Goal: Task Accomplishment & Management: Use online tool/utility

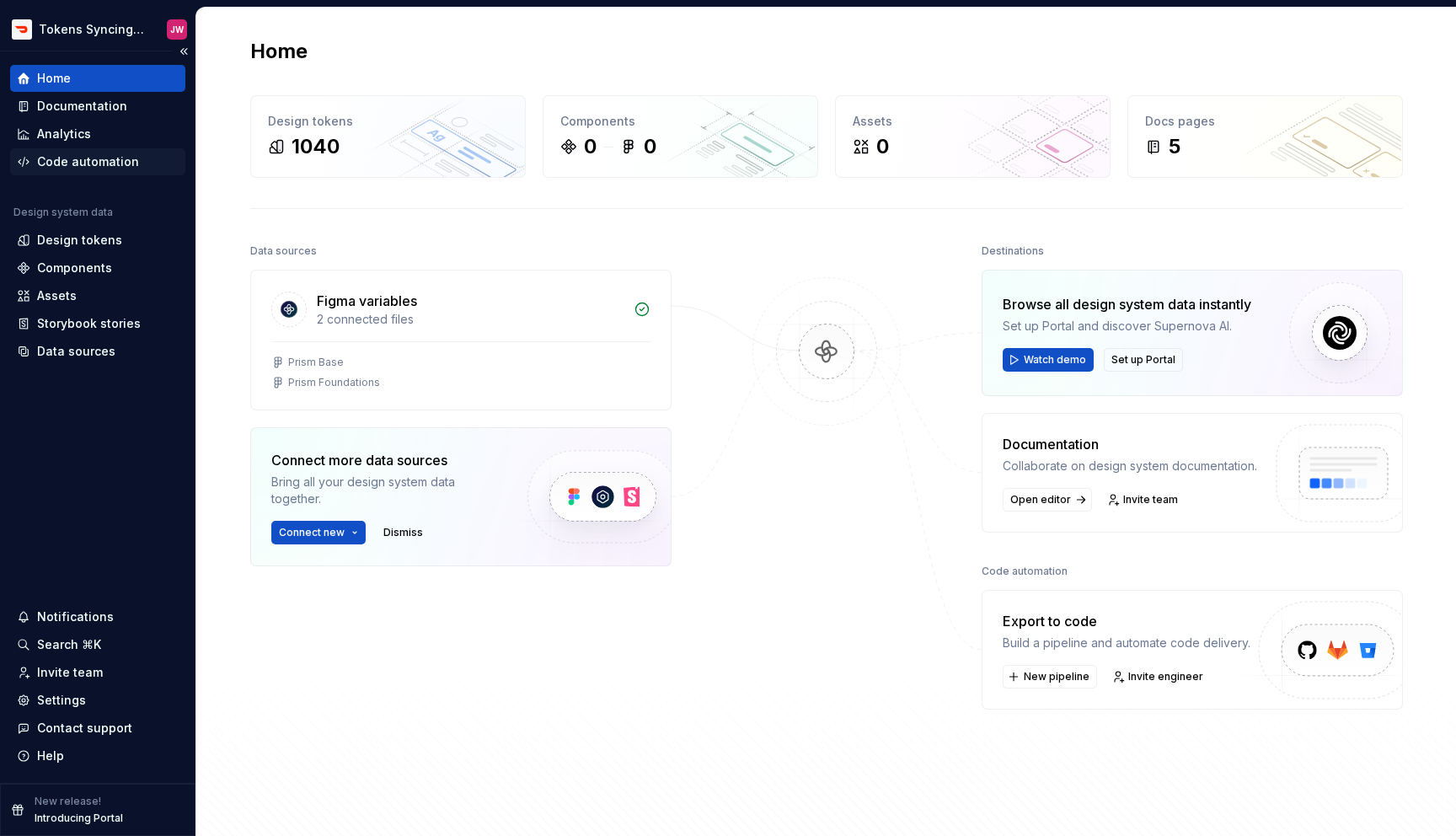
click at [117, 160] on div "Code automation" at bounding box center [88, 161] width 102 height 17
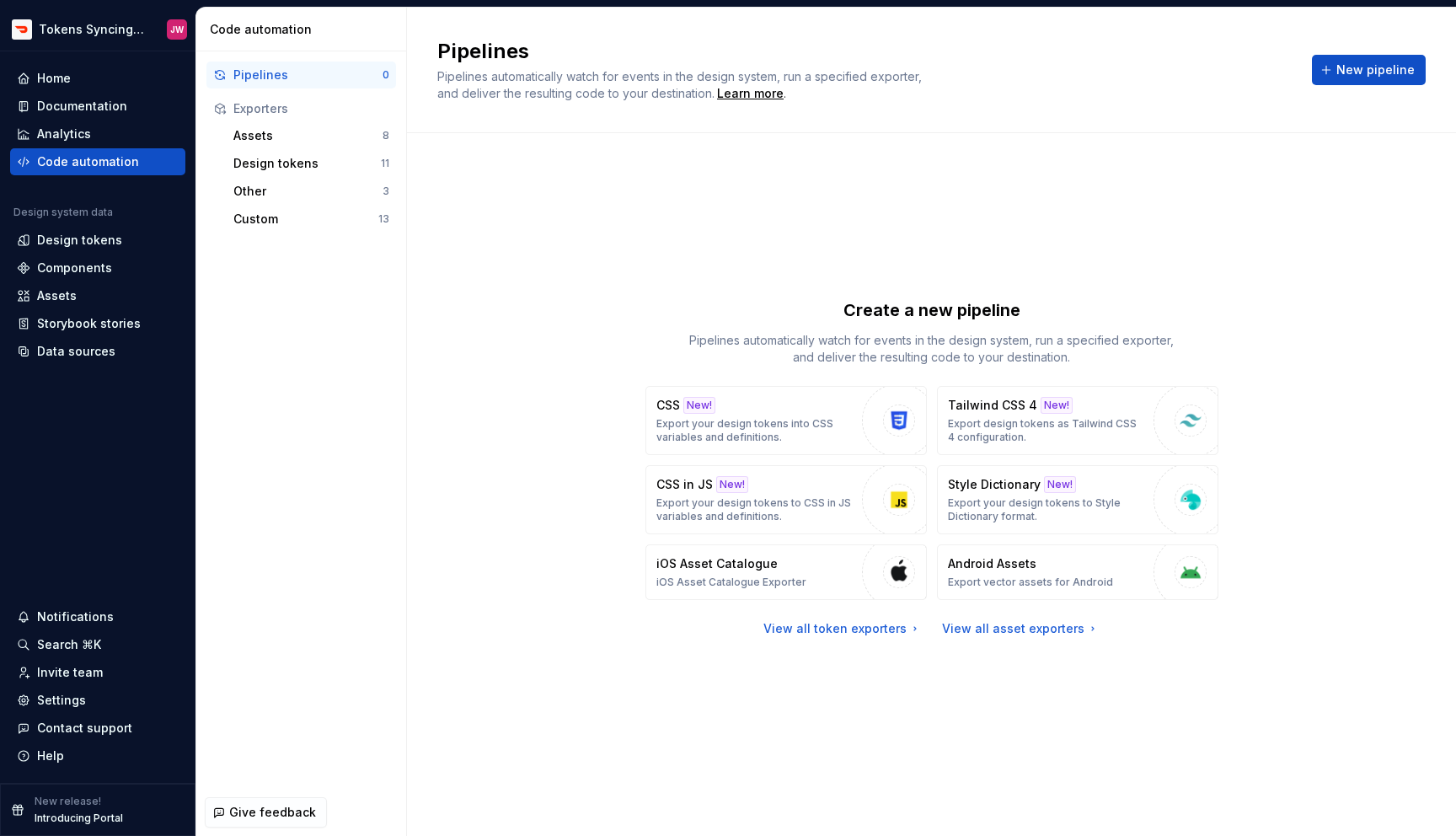
click at [1405, 53] on div "Pipelines Pipelines automatically watch for events in the design system, run a …" at bounding box center [931, 70] width 988 height 64
click at [331, 201] on div "Other 3" at bounding box center [311, 191] width 169 height 27
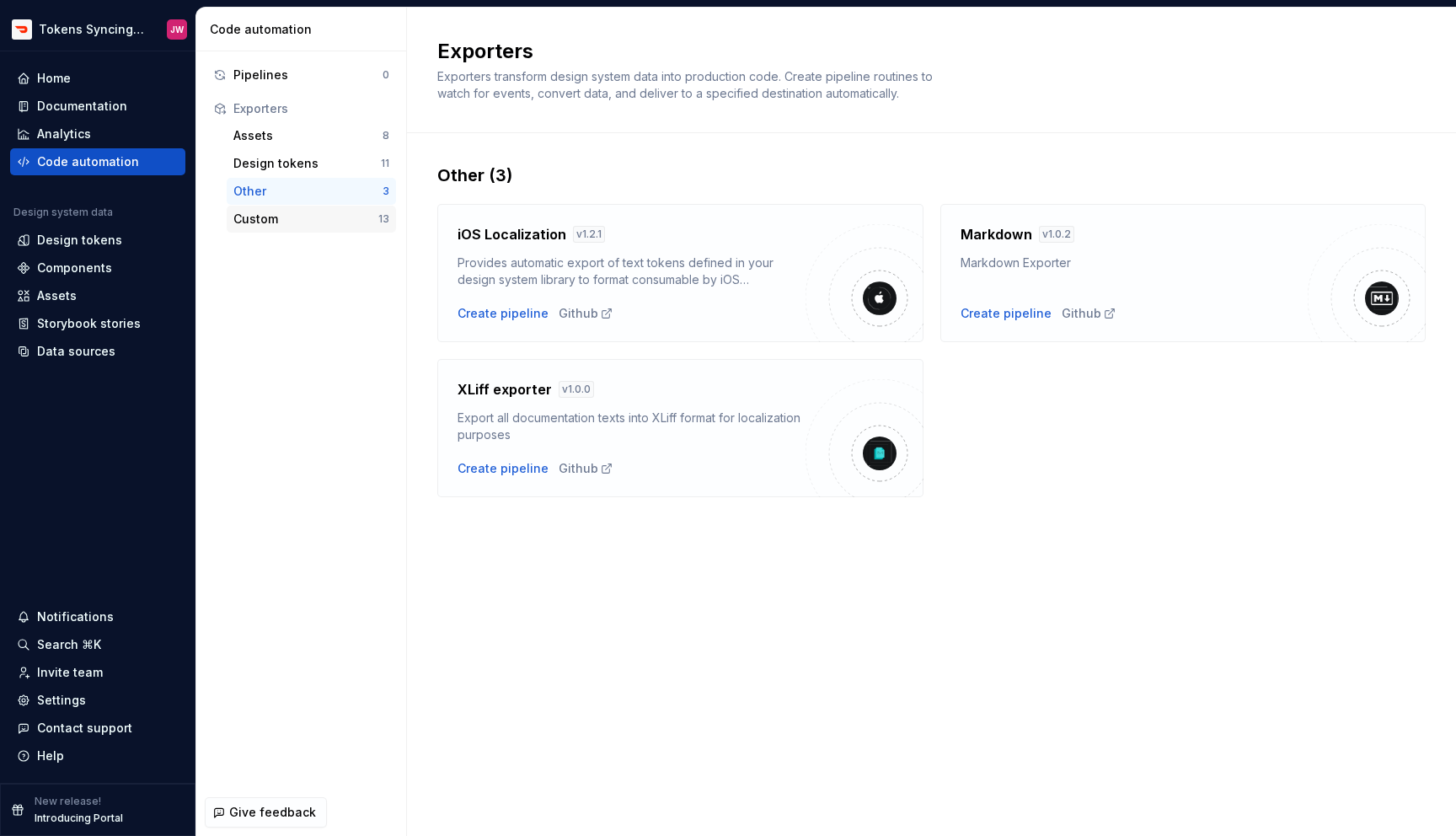
click at [331, 225] on div "Custom" at bounding box center [306, 218] width 145 height 17
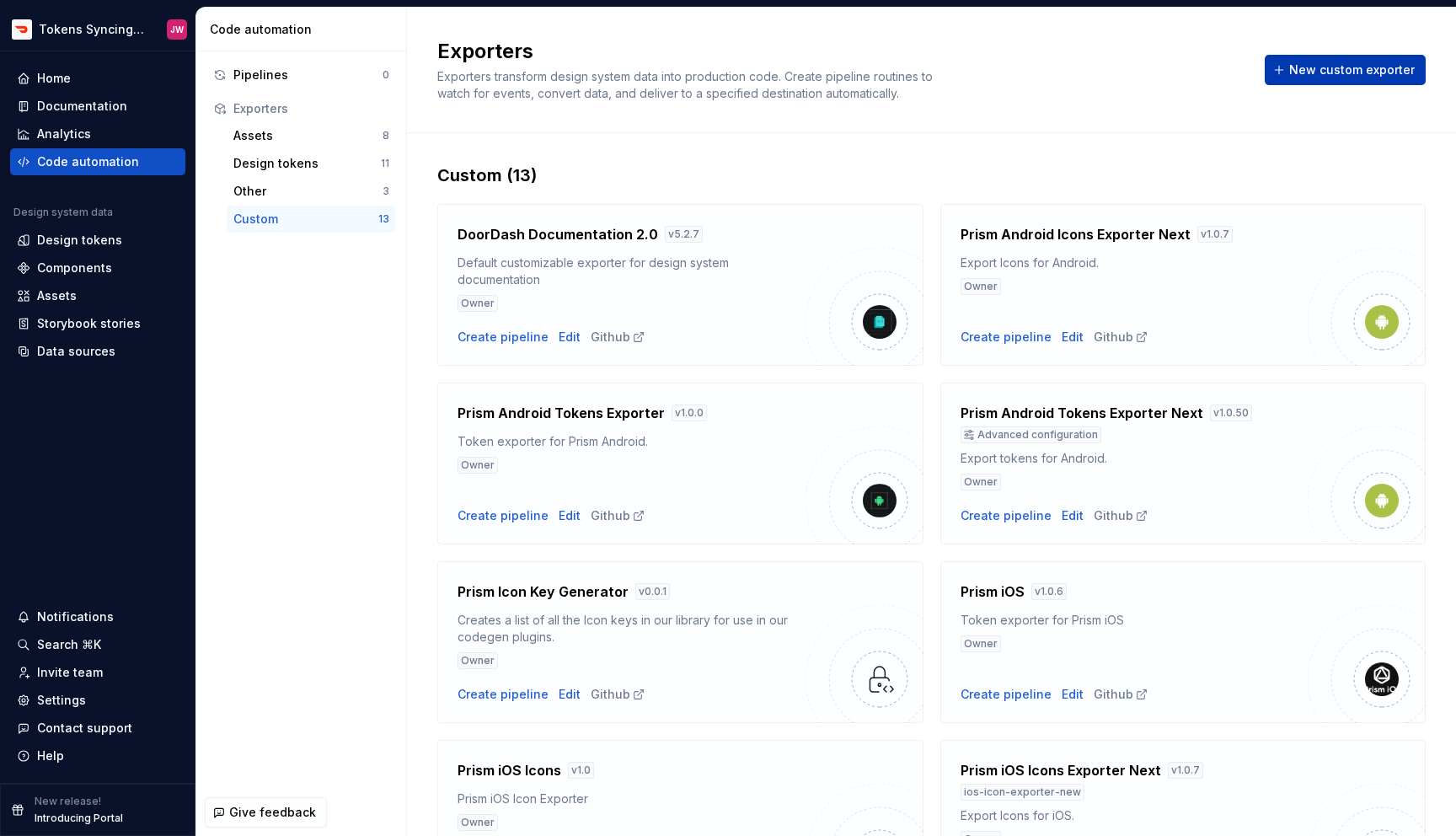
click at [1362, 71] on span "New custom exporter" at bounding box center [1352, 70] width 126 height 17
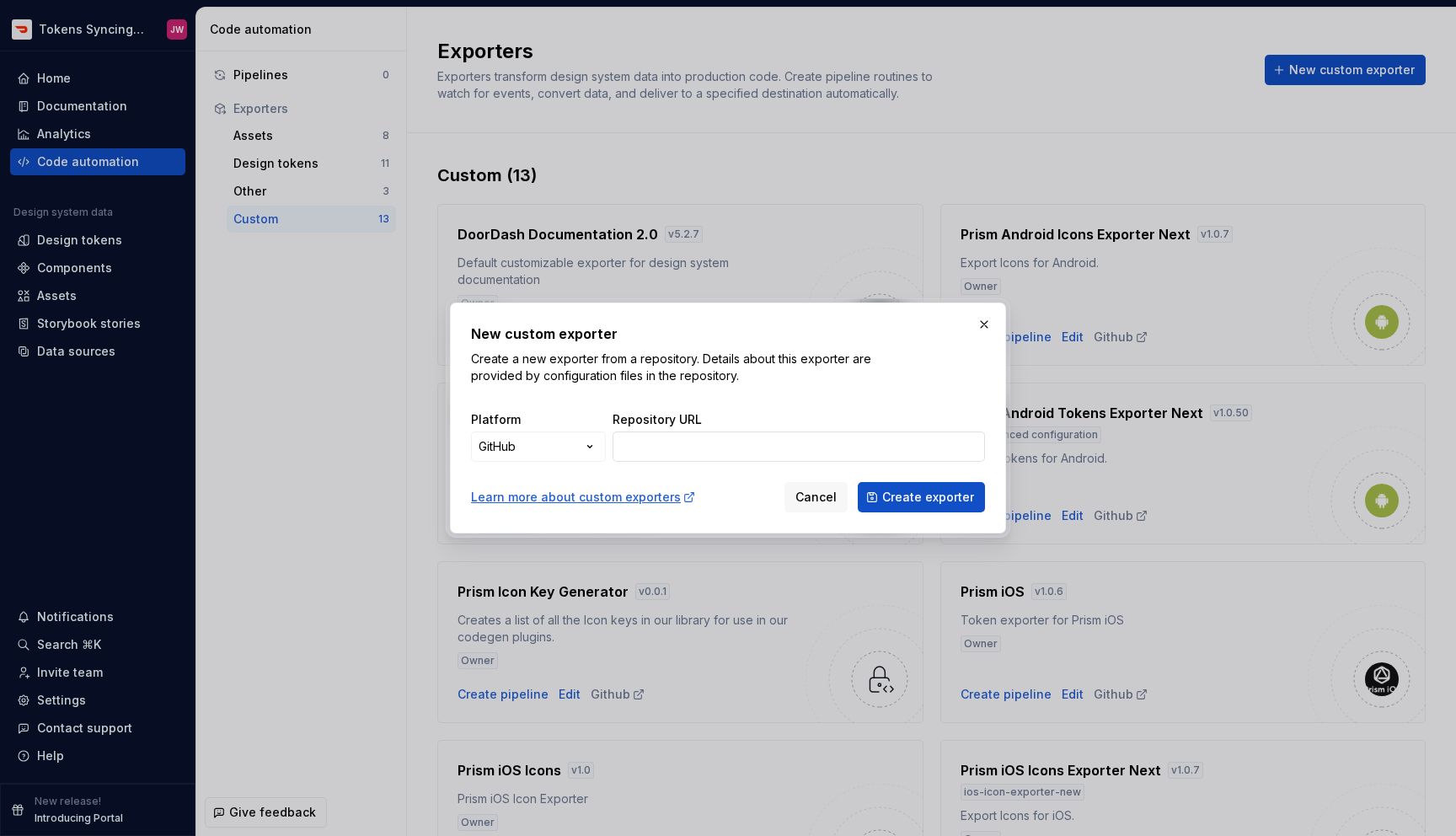
click at [808, 455] on input "Repository URL" at bounding box center [798, 447] width 372 height 30
click at [808, 455] on input "v" at bounding box center [798, 447] width 372 height 30
paste input "[URL][DOMAIN_NAME]"
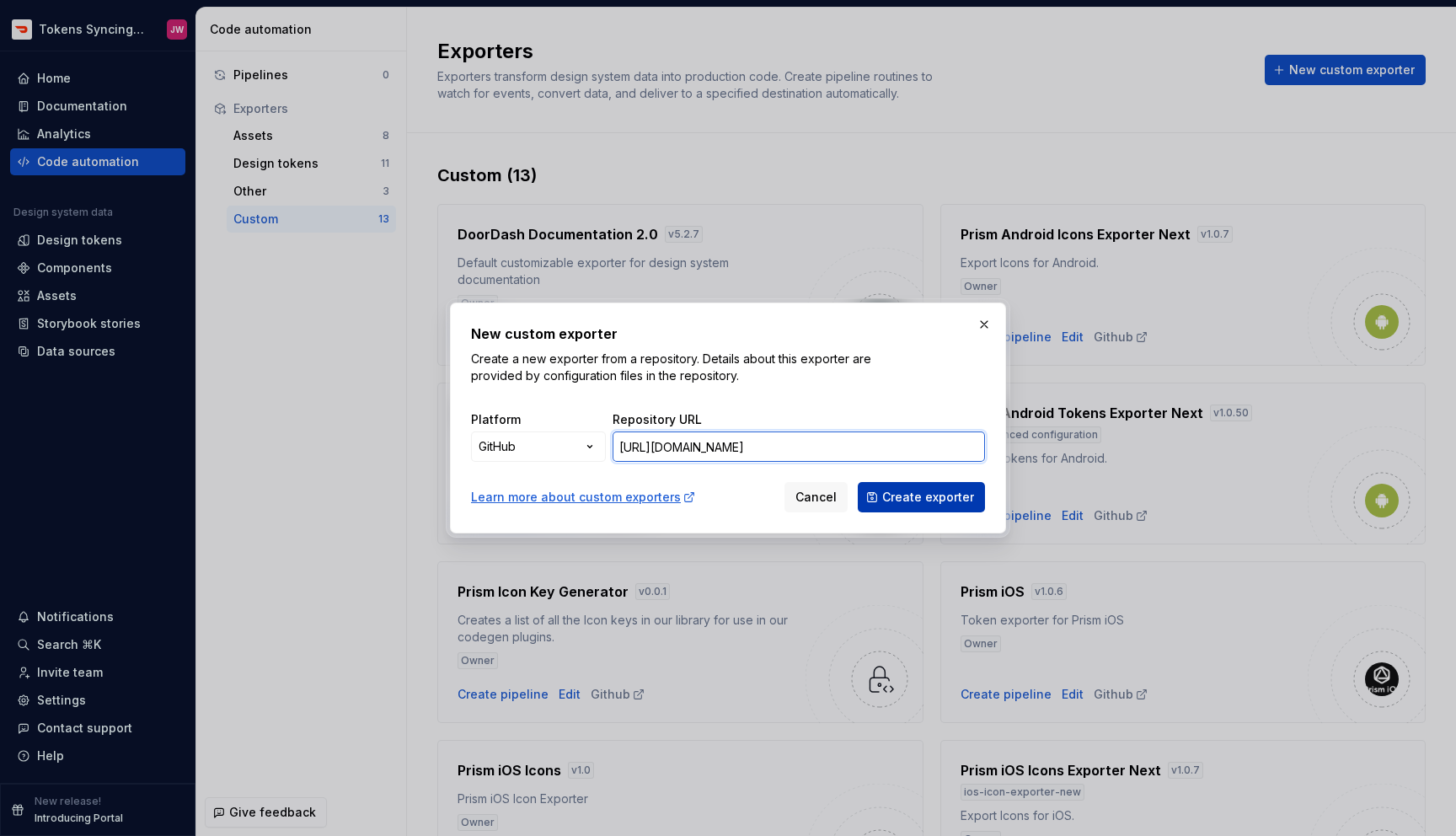
type input "[URL][DOMAIN_NAME]"
click at [933, 488] on button "Create exporter" at bounding box center [920, 497] width 127 height 30
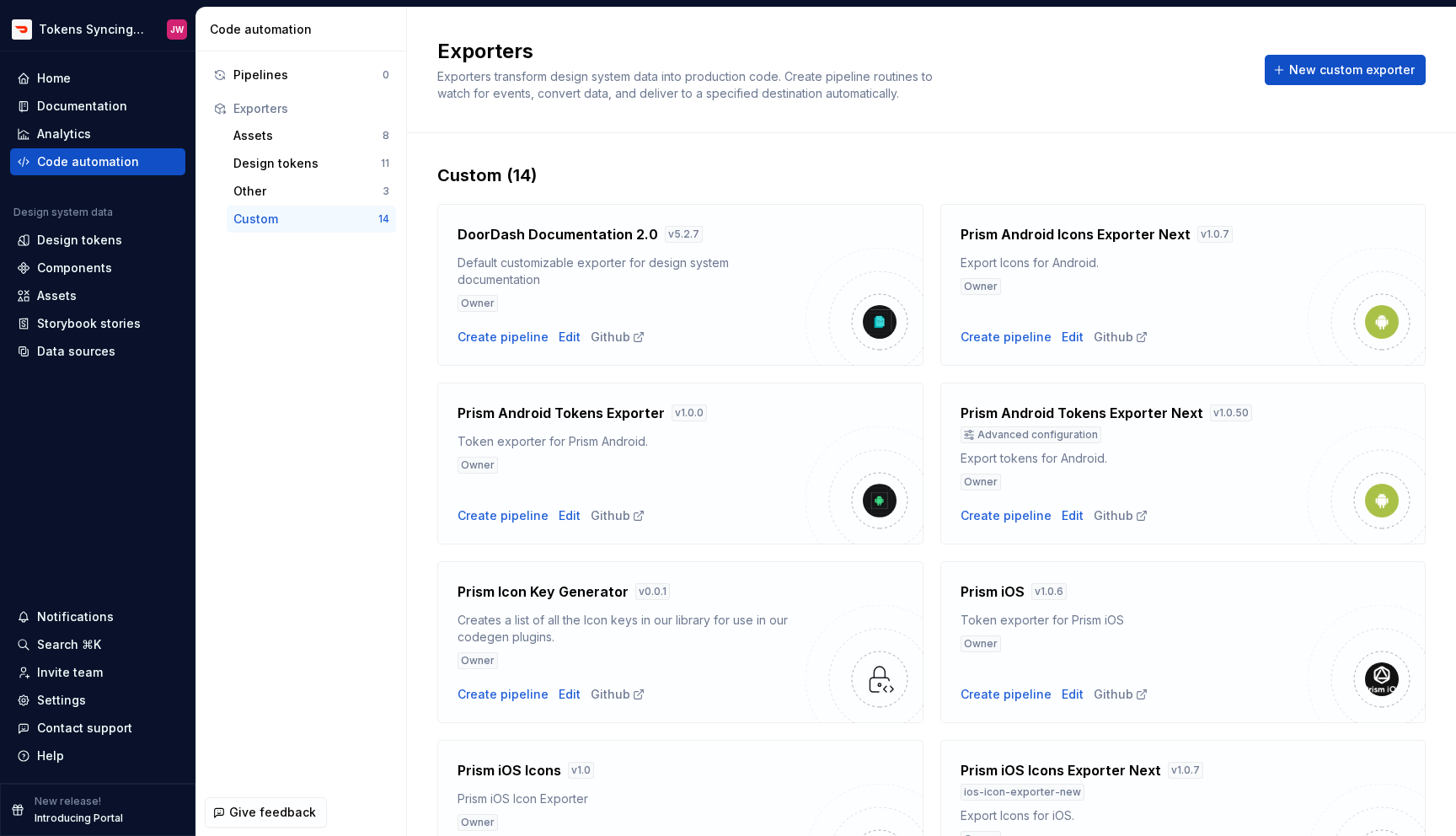
scroll to position [649, 0]
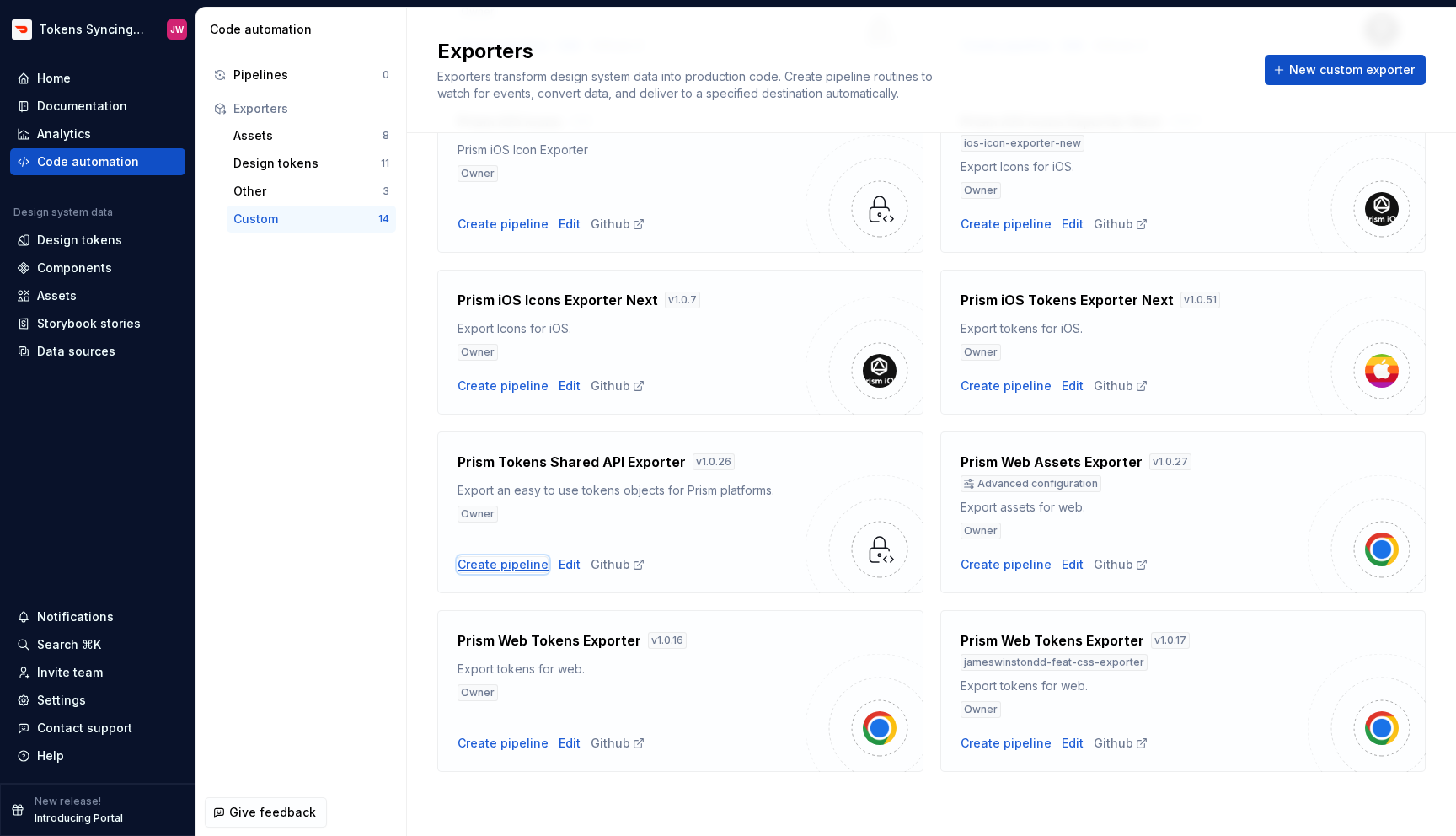
click at [495, 566] on div "Create pipeline" at bounding box center [503, 564] width 91 height 17
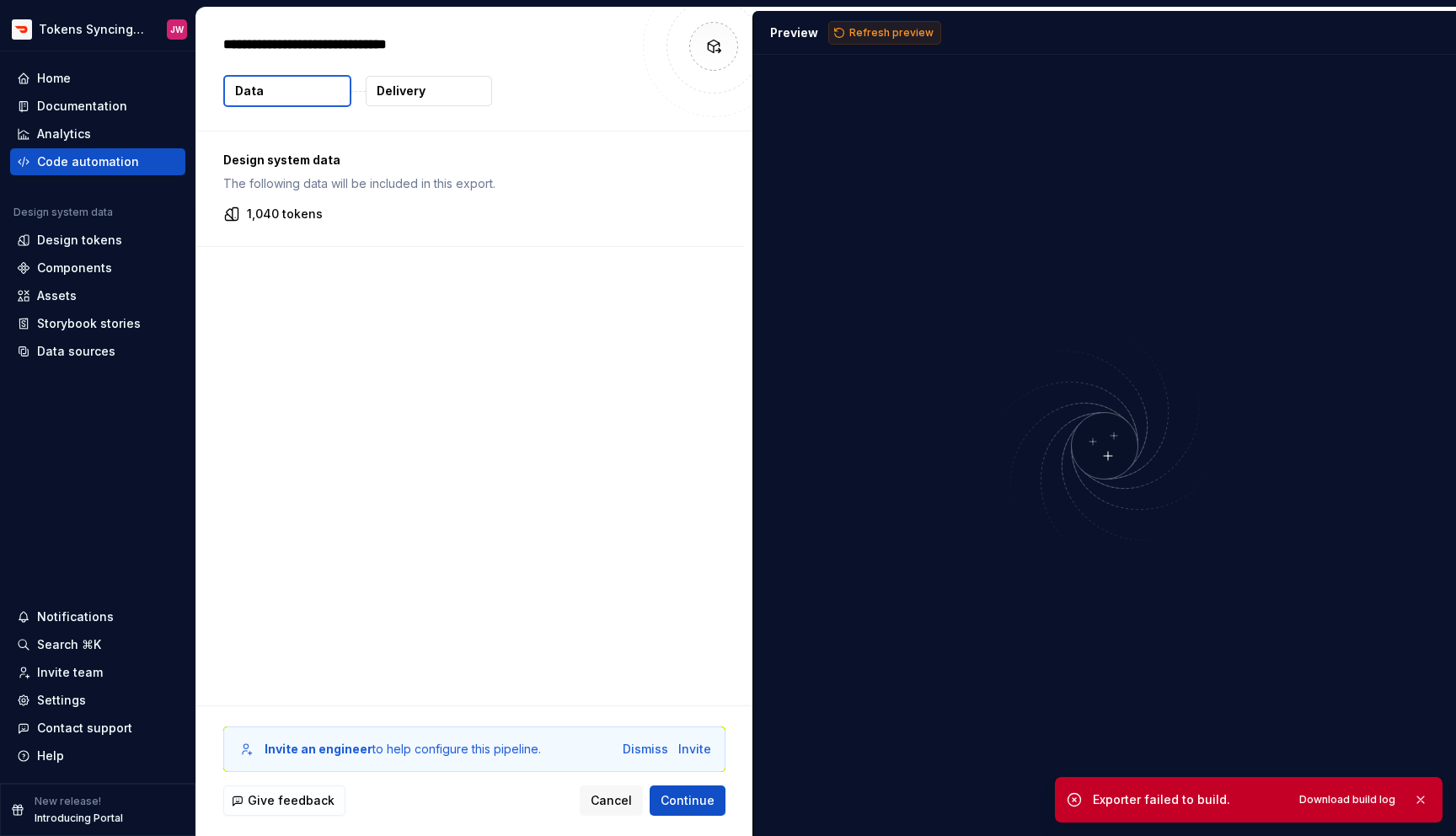
click at [905, 37] on span "Refresh preview" at bounding box center [891, 32] width 85 height 13
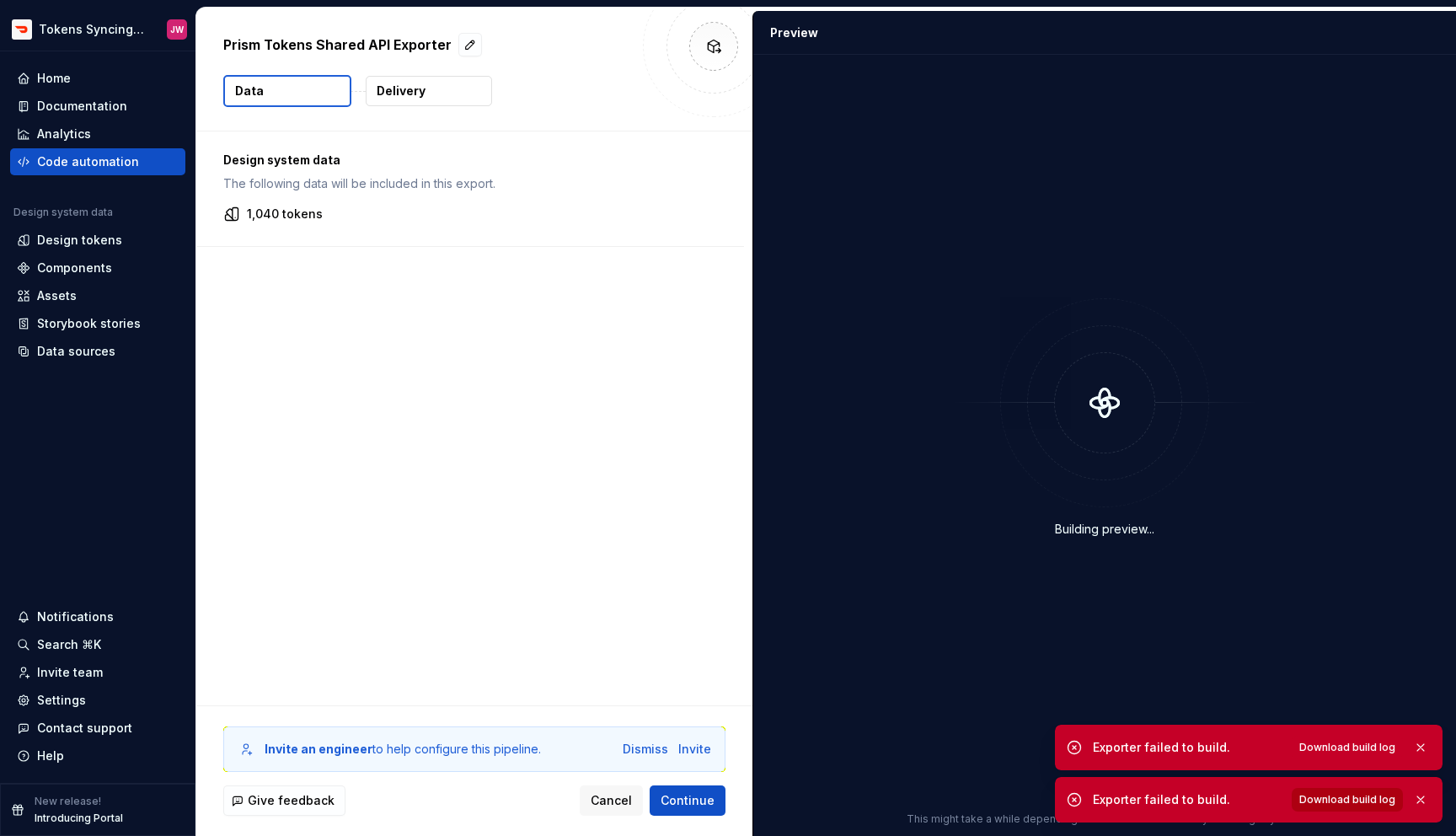
click at [1342, 798] on span "Download build log" at bounding box center [1347, 799] width 96 height 13
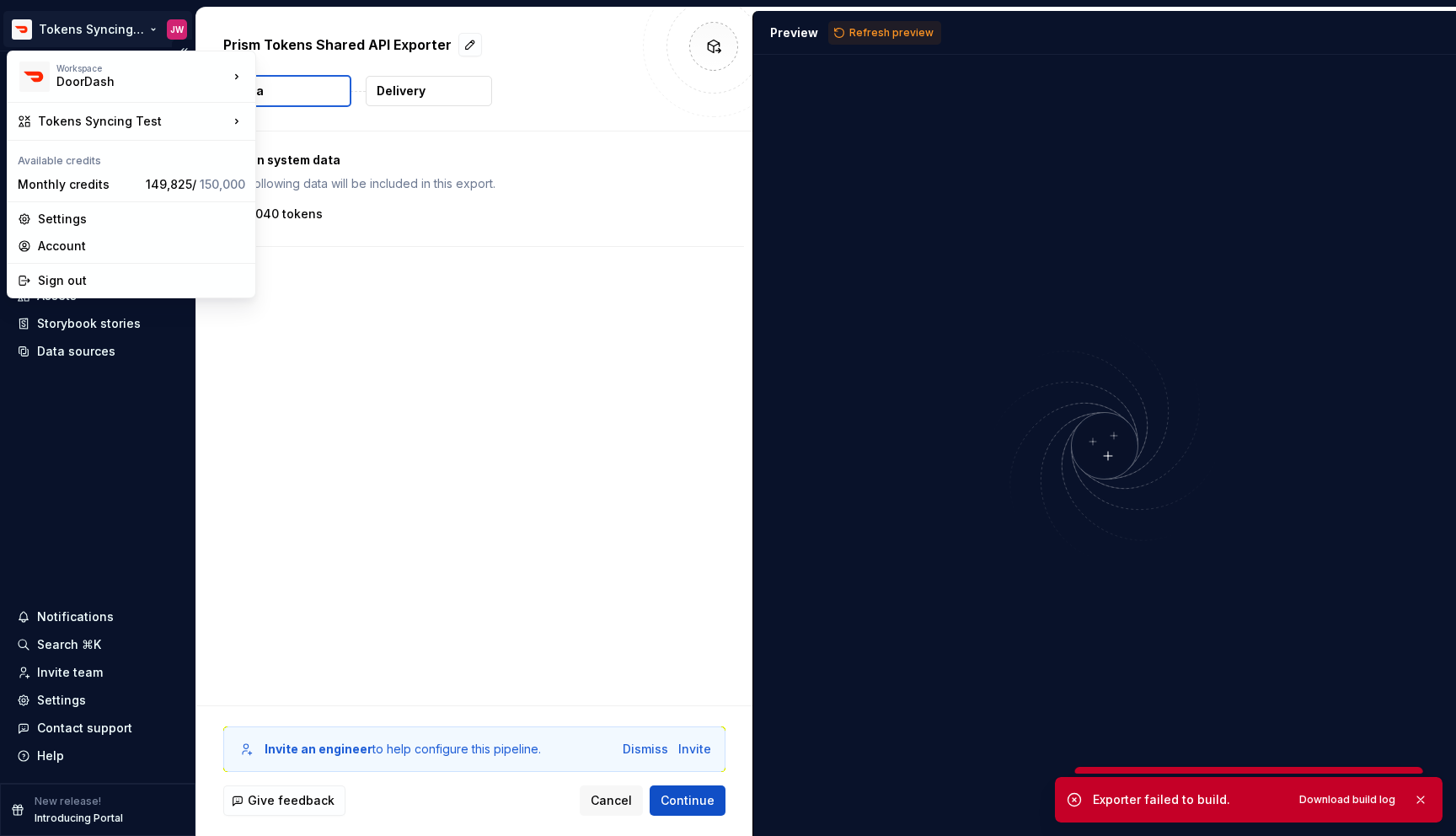
click at [98, 26] on html "Tokens Syncing Test JW Home Documentation Analytics Code automation Design syst…" at bounding box center [728, 418] width 1456 height 836
click at [298, 127] on div "Prism" at bounding box center [356, 124] width 145 height 17
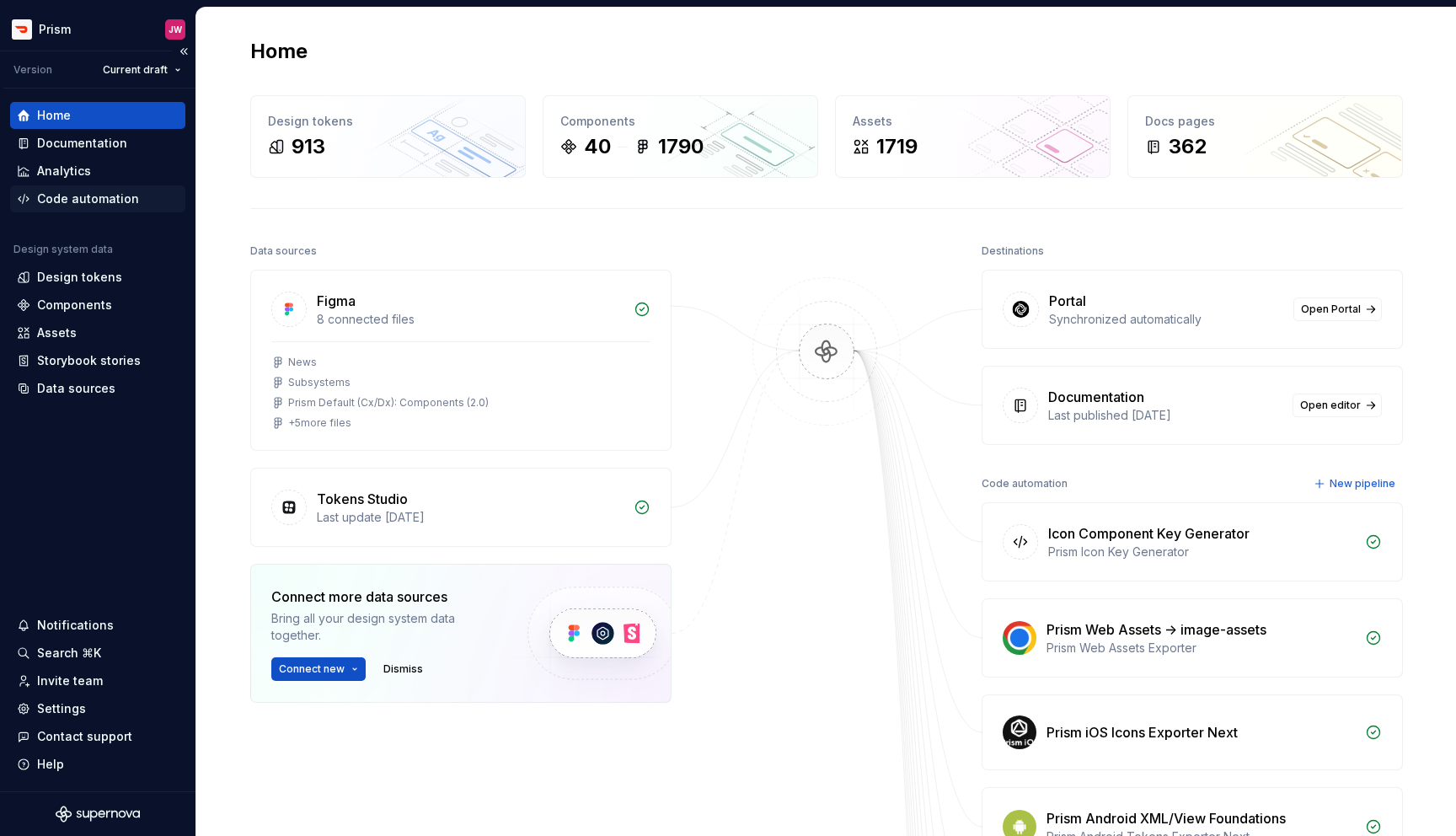
click at [119, 198] on div "Code automation" at bounding box center [88, 199] width 102 height 17
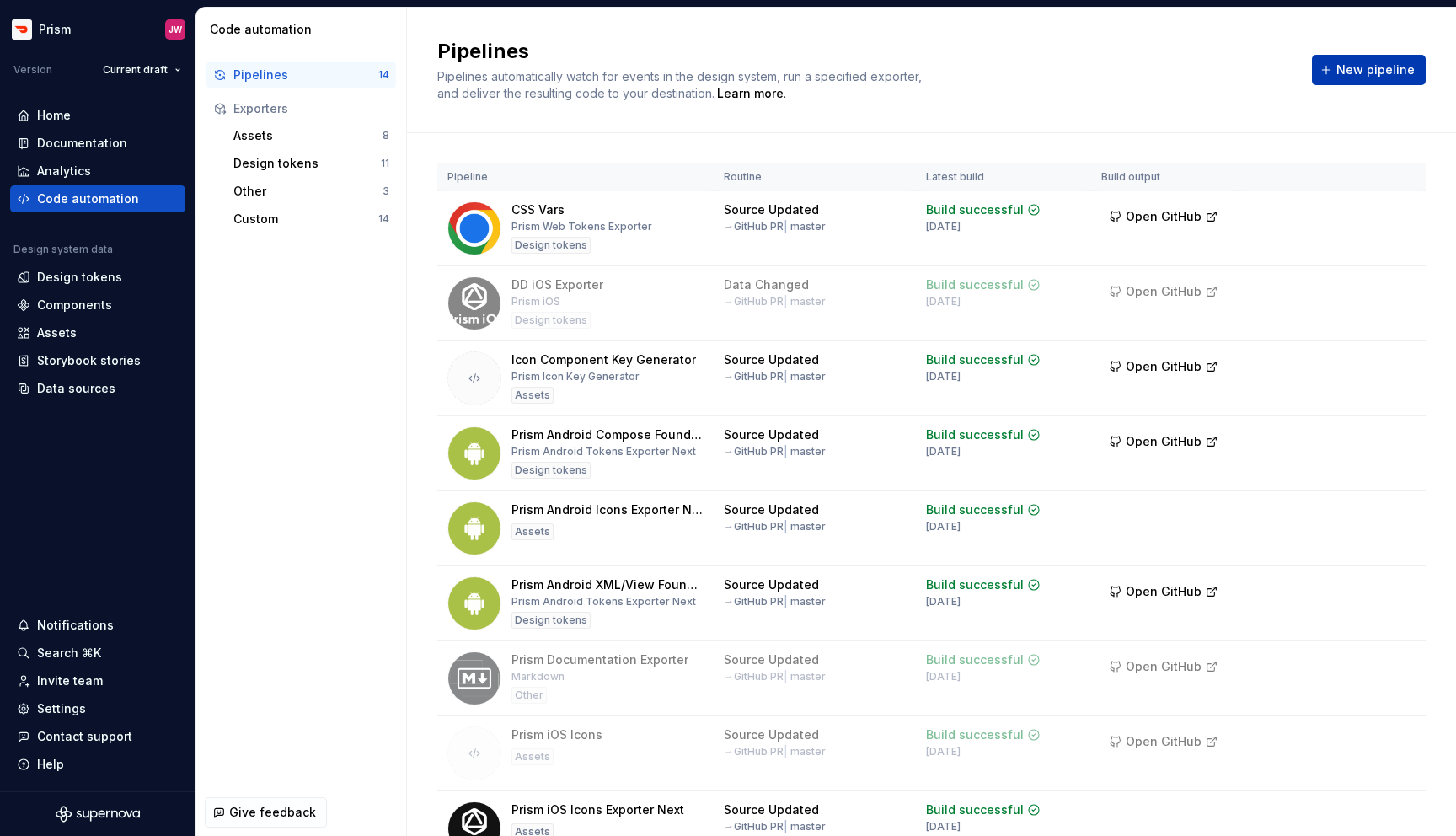
click at [1394, 66] on span "New pipeline" at bounding box center [1376, 70] width 78 height 17
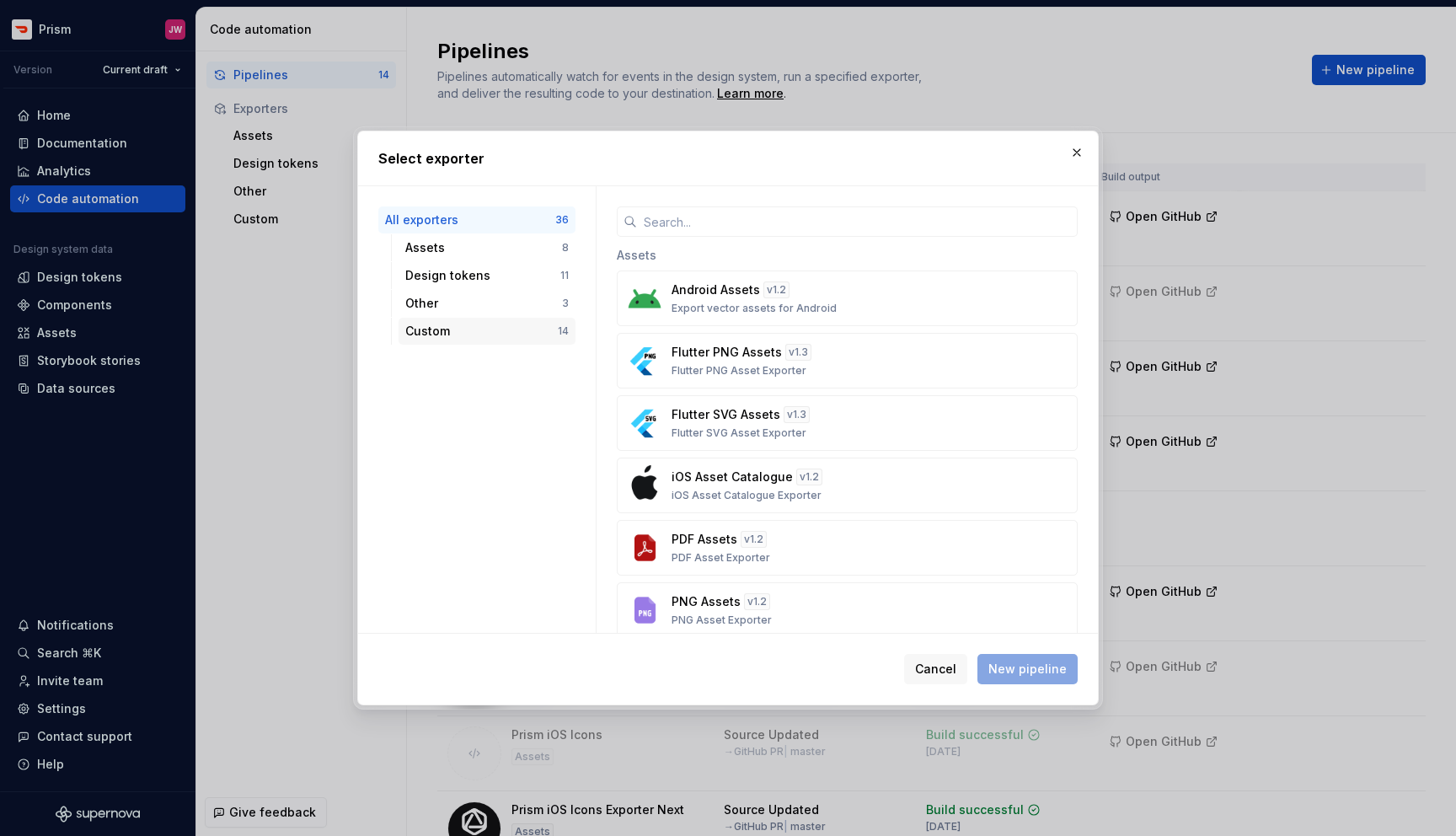
click at [448, 321] on div "Custom 14" at bounding box center [487, 331] width 177 height 27
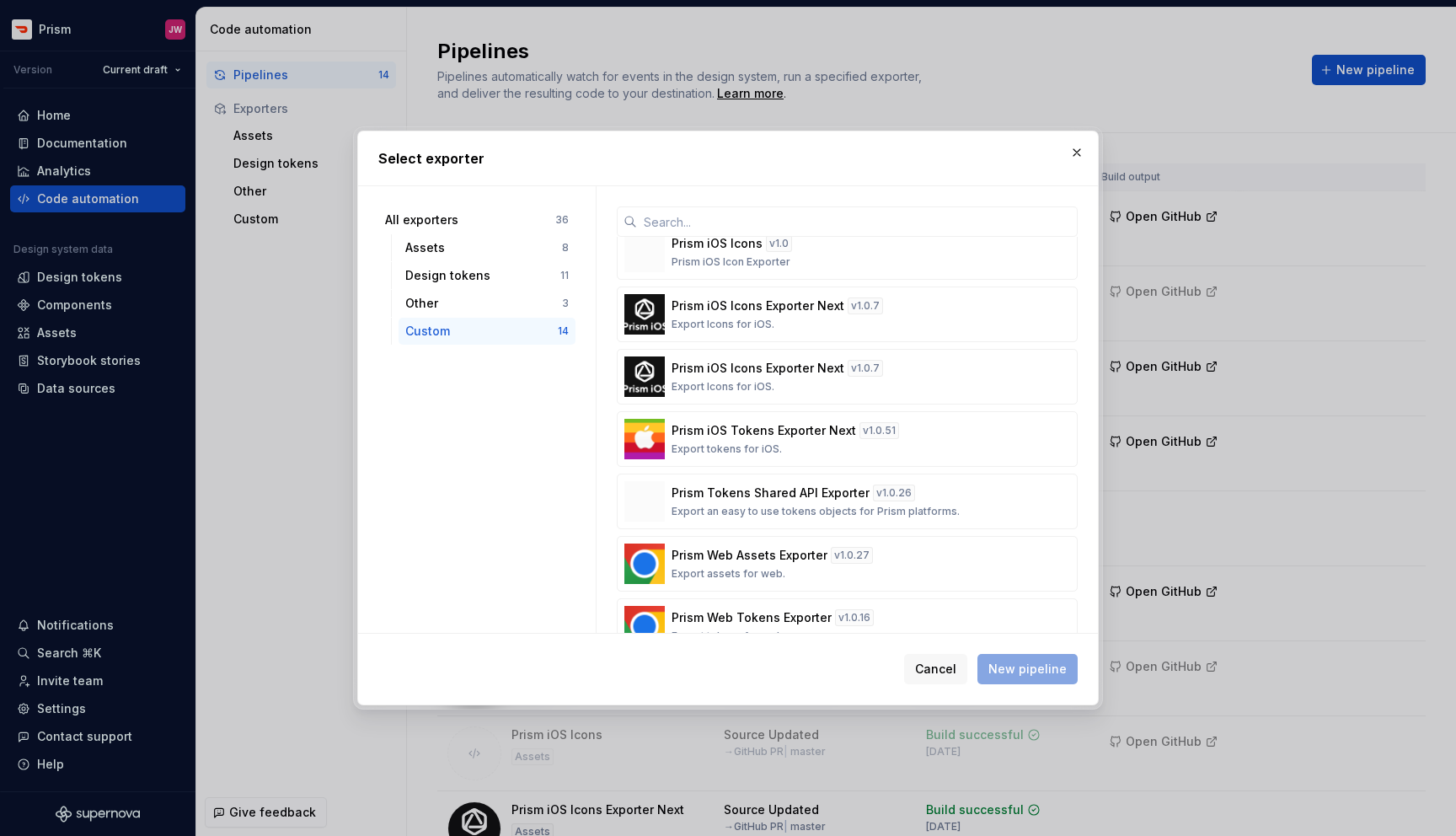
scroll to position [504, 0]
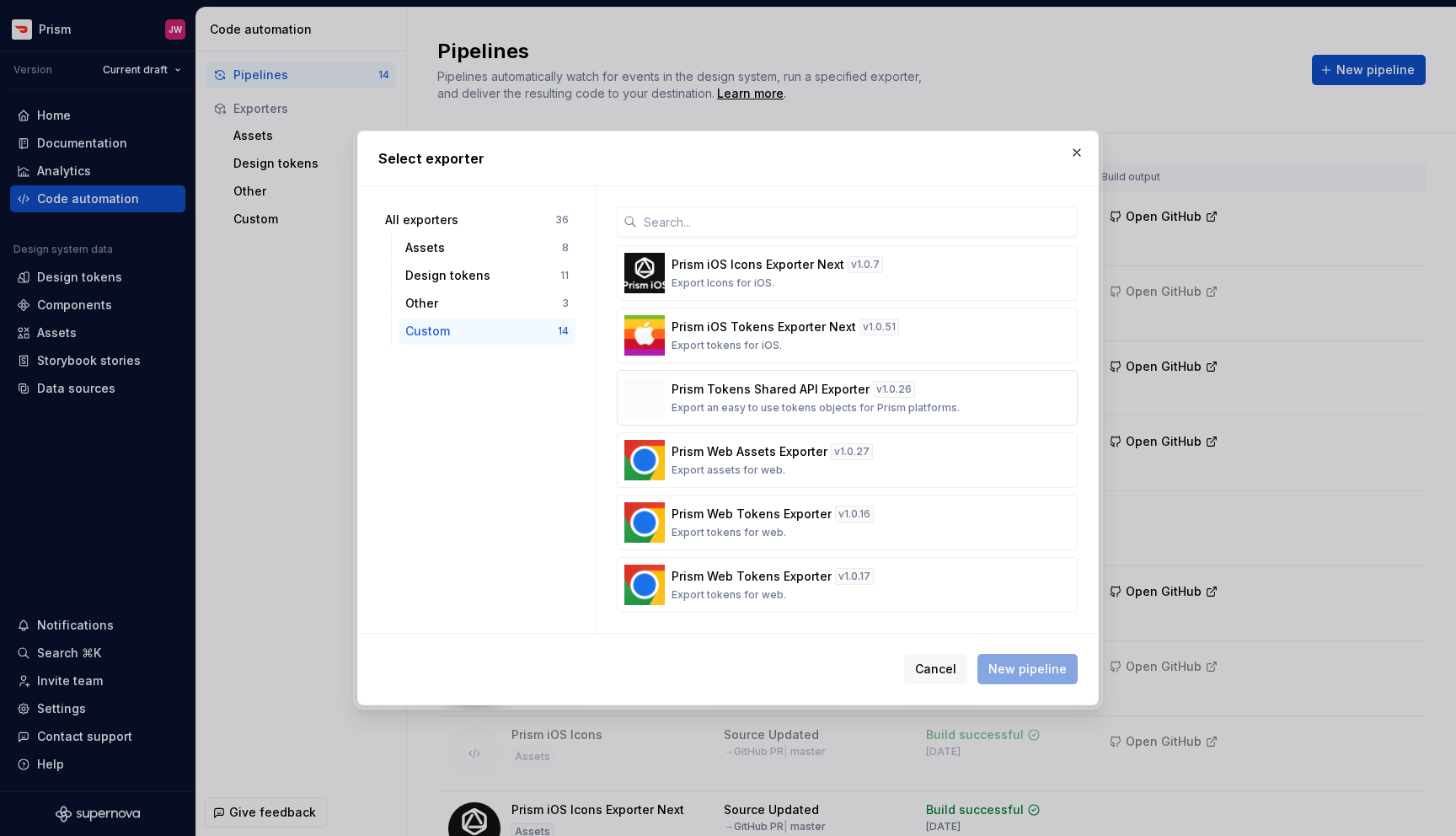
click at [826, 399] on div "Prism Tokens Shared API Exporter v 1.0.26 Export an easy to use tokens objects …" at bounding box center [842, 398] width 341 height 34
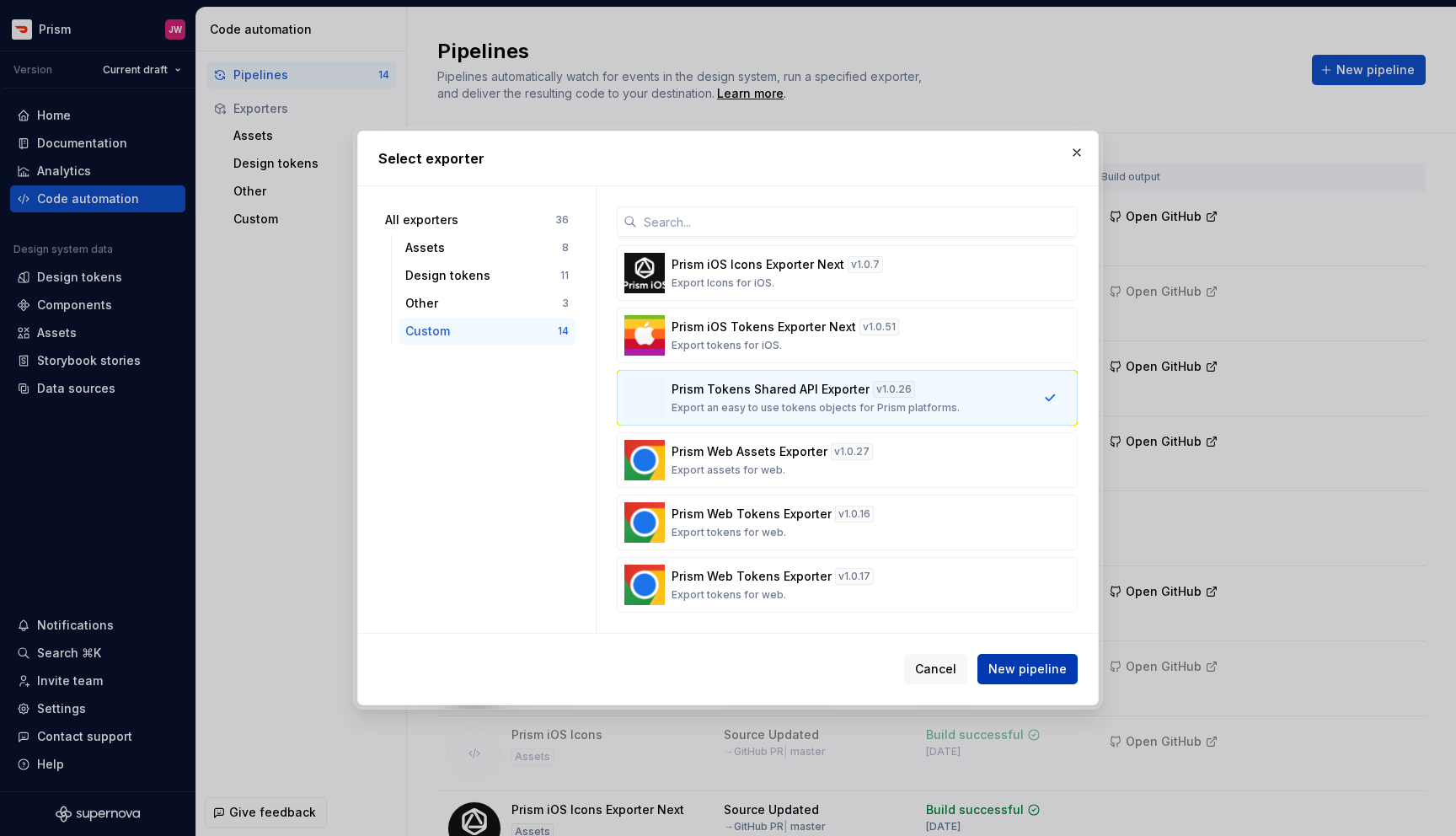
click at [1008, 662] on span "New pipeline" at bounding box center [1027, 668] width 78 height 17
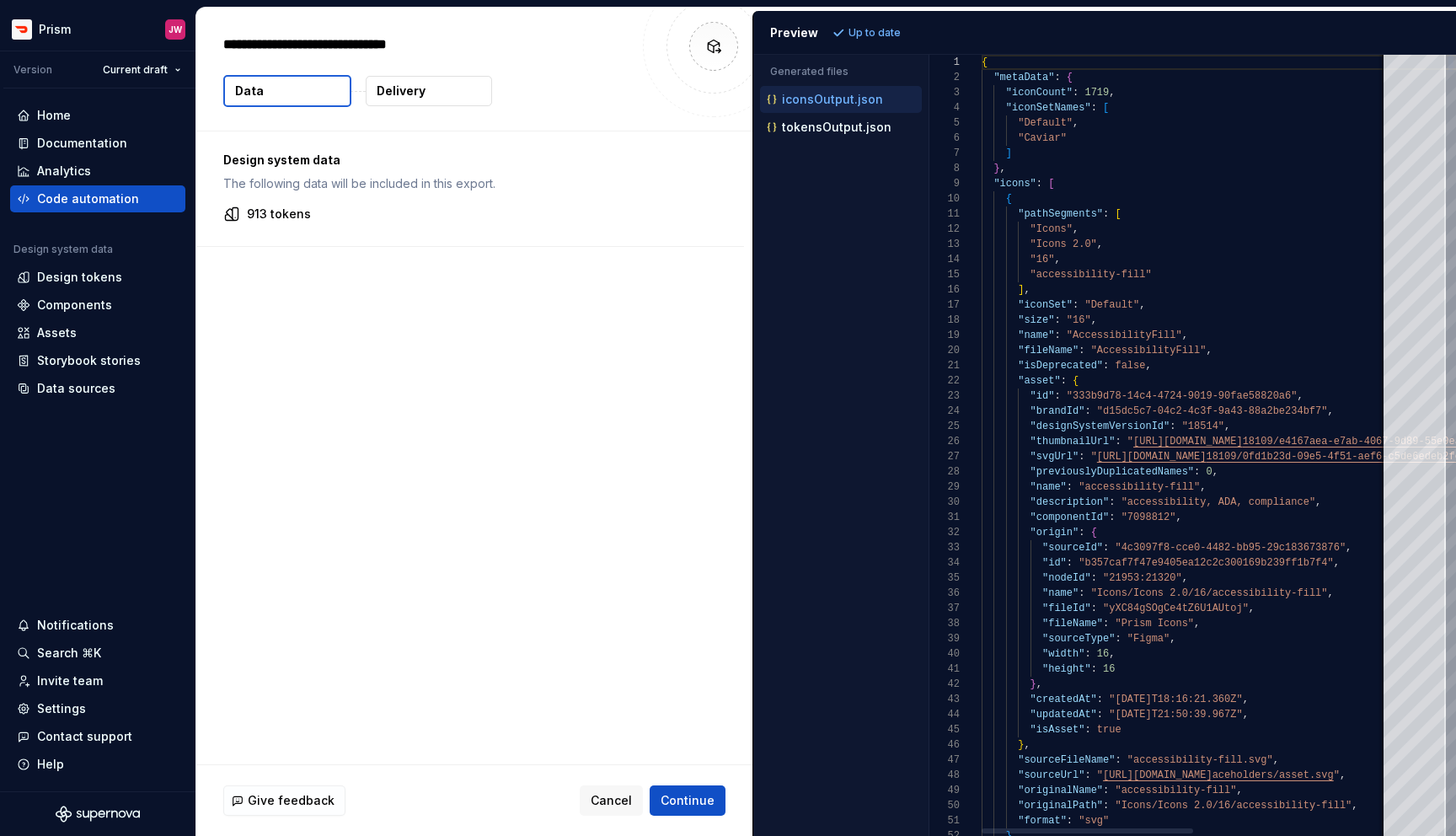
type textarea "*"
click at [887, 130] on div "tokensOutput.json" at bounding box center [843, 127] width 159 height 17
type textarea "**********"
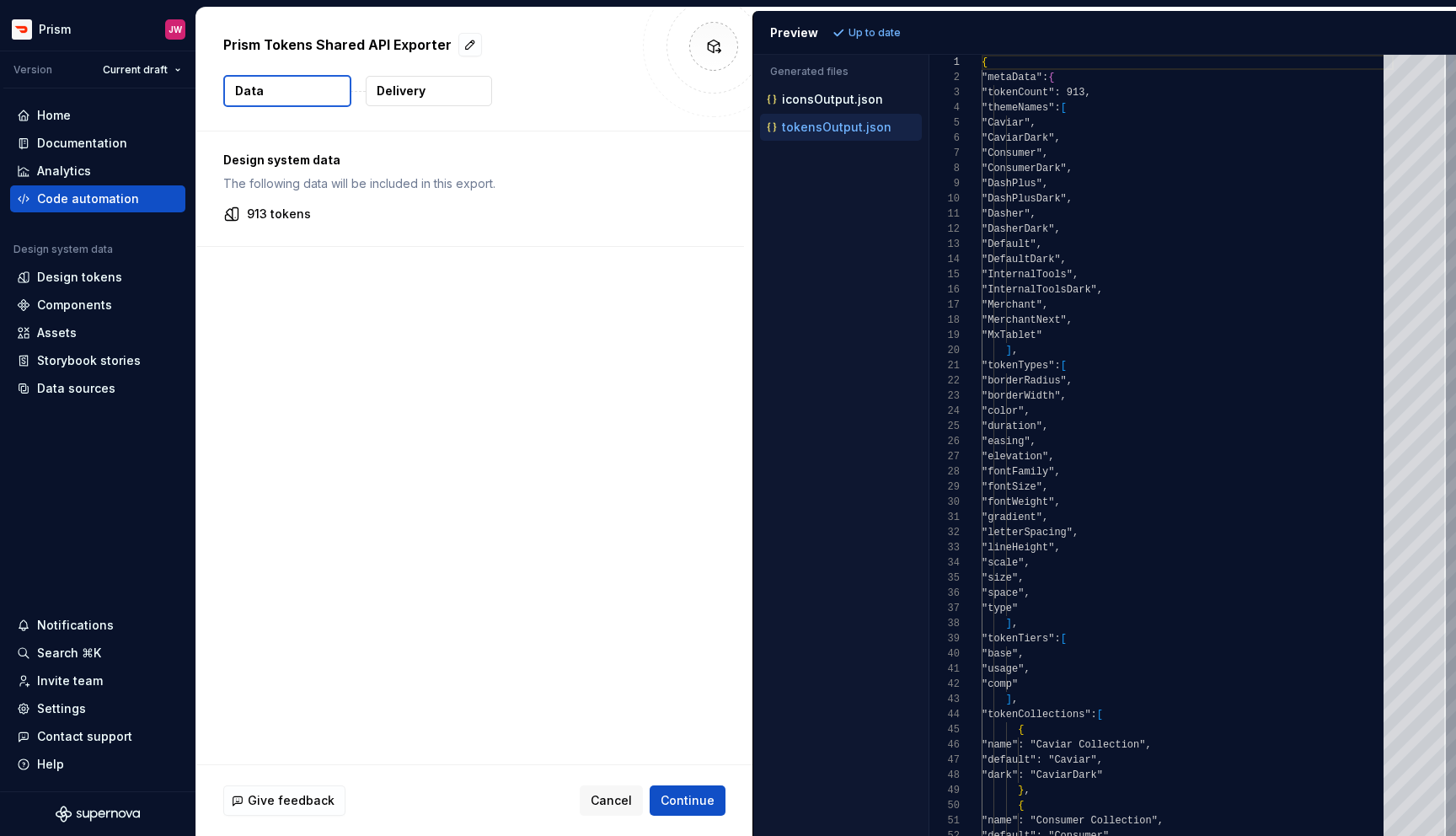
scroll to position [152, 0]
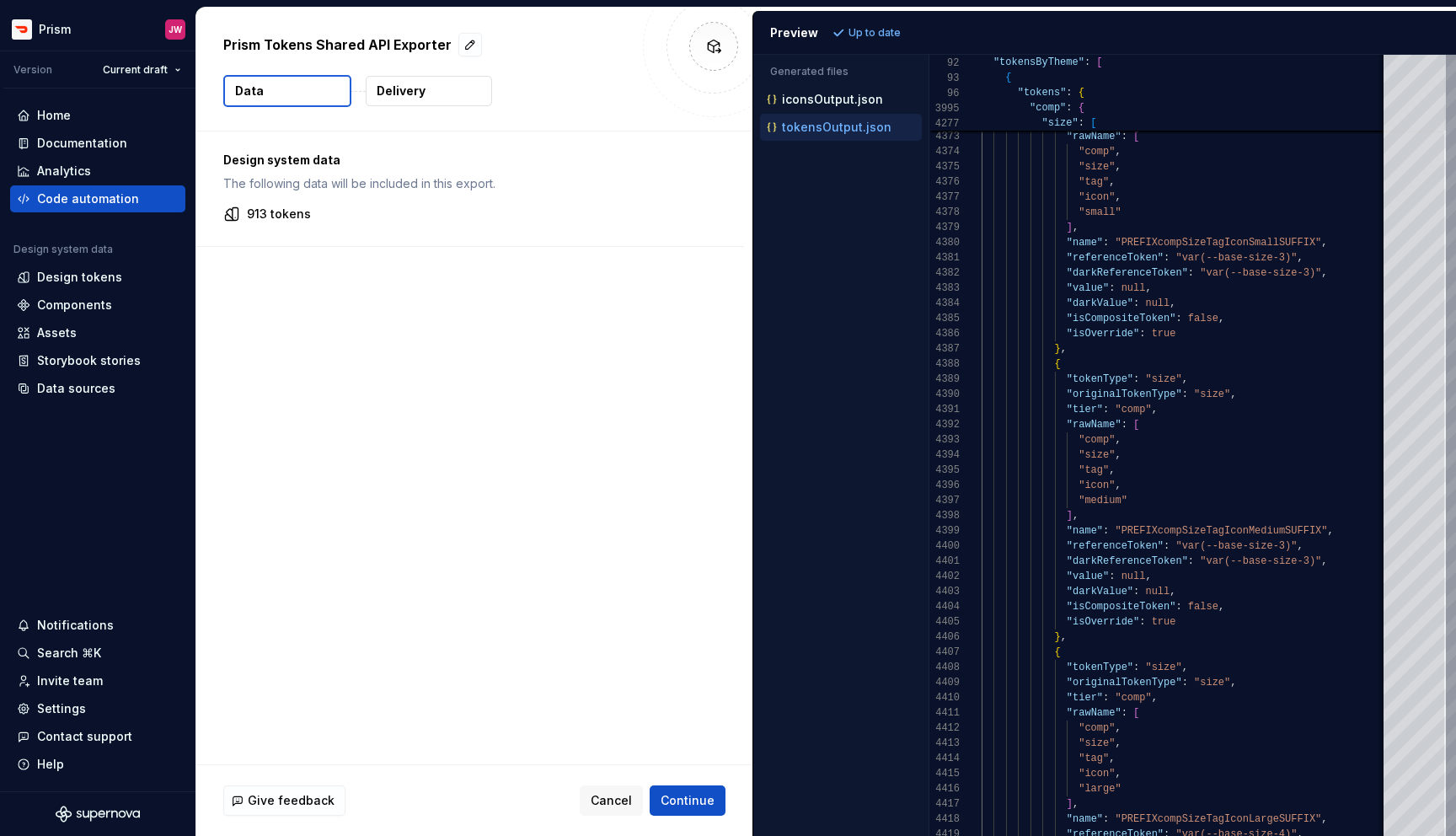
click at [249, 353] on div "Design system data The following data will be included in this export. 913 toke…" at bounding box center [474, 447] width 556 height 633
click at [670, 795] on span "Continue" at bounding box center [687, 800] width 54 height 17
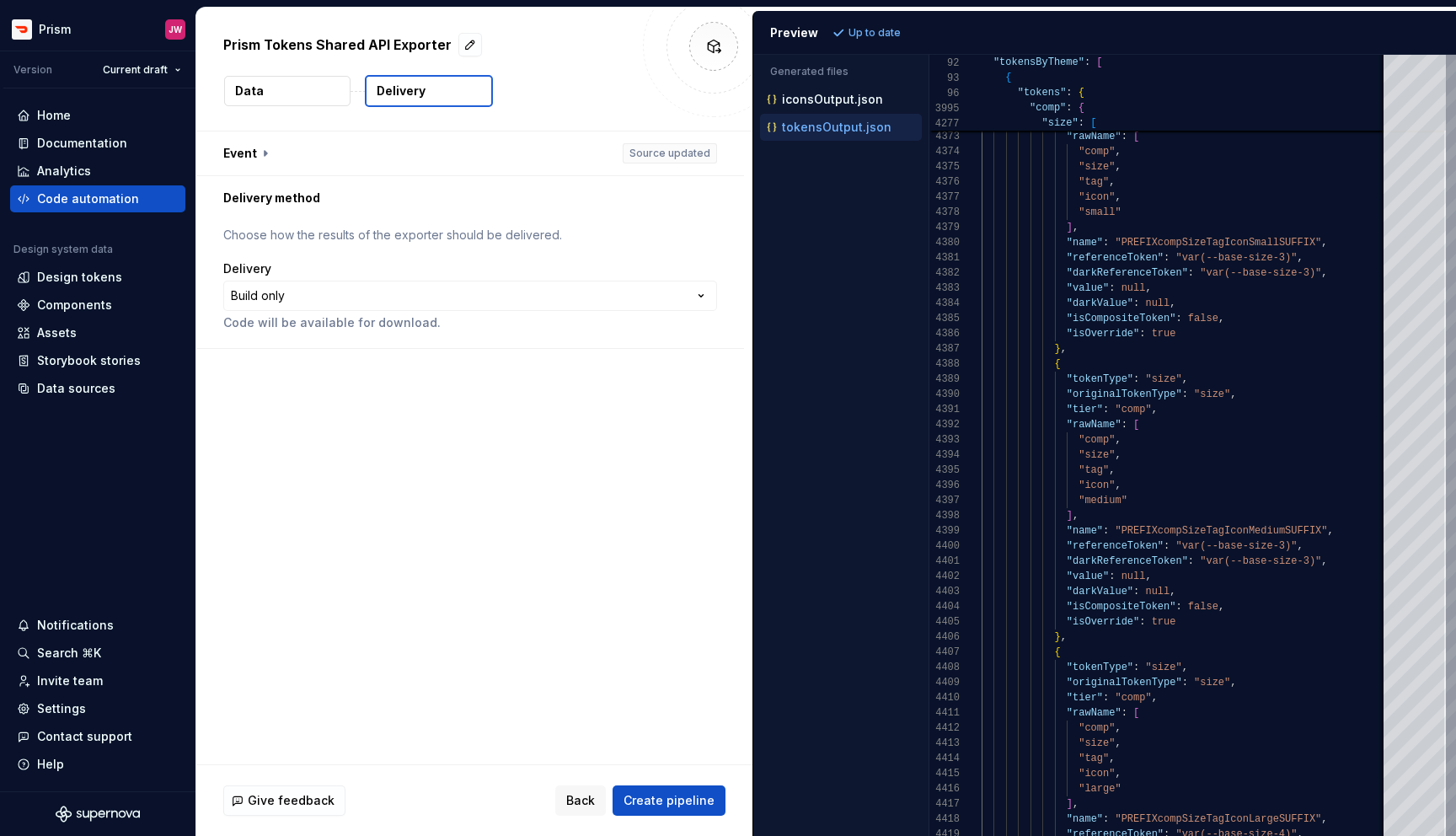
click at [408, 236] on p "Choose how the results of the exporter should be delivered." at bounding box center [470, 234] width 494 height 17
click at [249, 149] on button "button" at bounding box center [470, 152] width 548 height 44
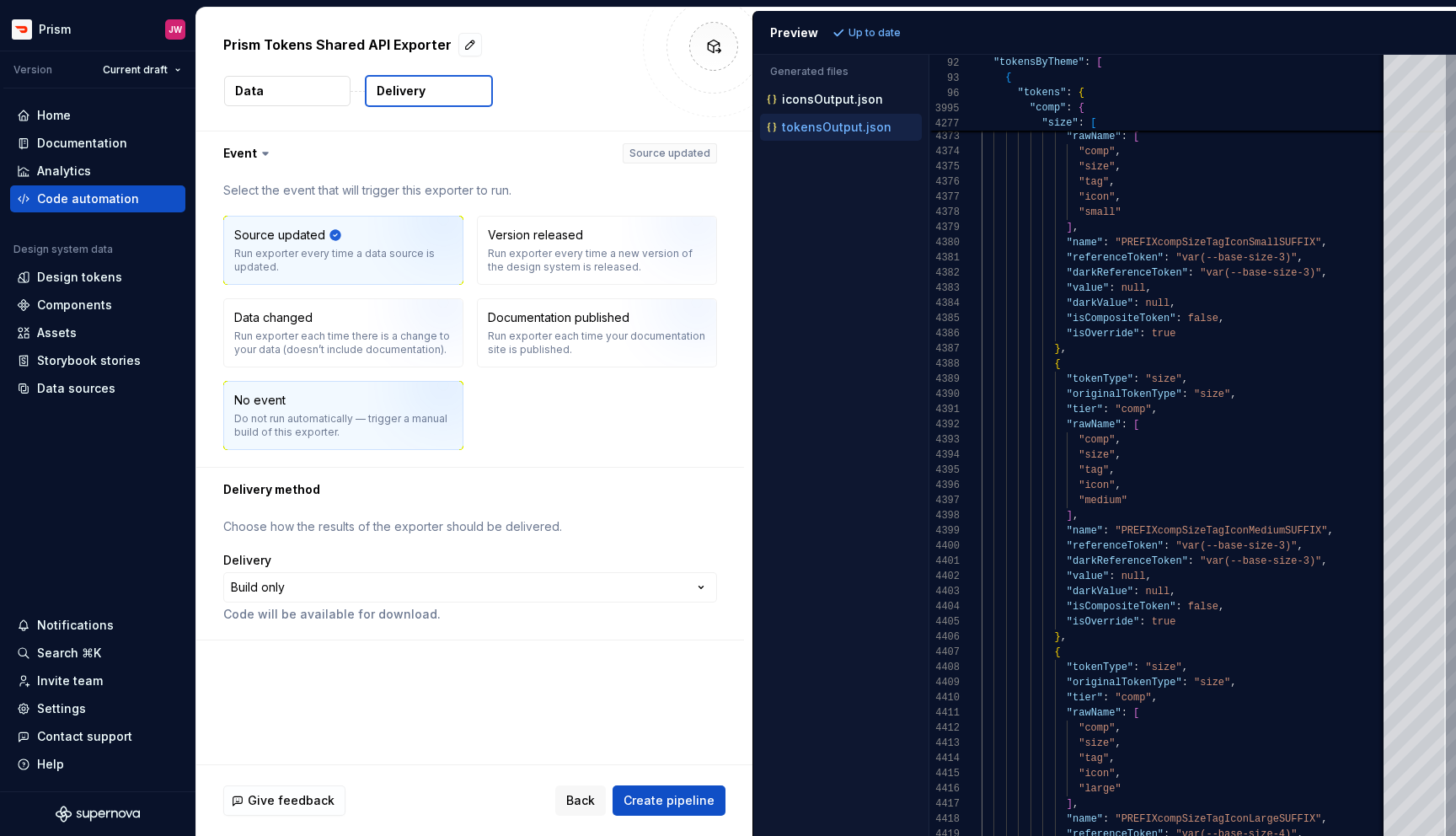
click at [372, 398] on img "button" at bounding box center [421, 421] width 108 height 113
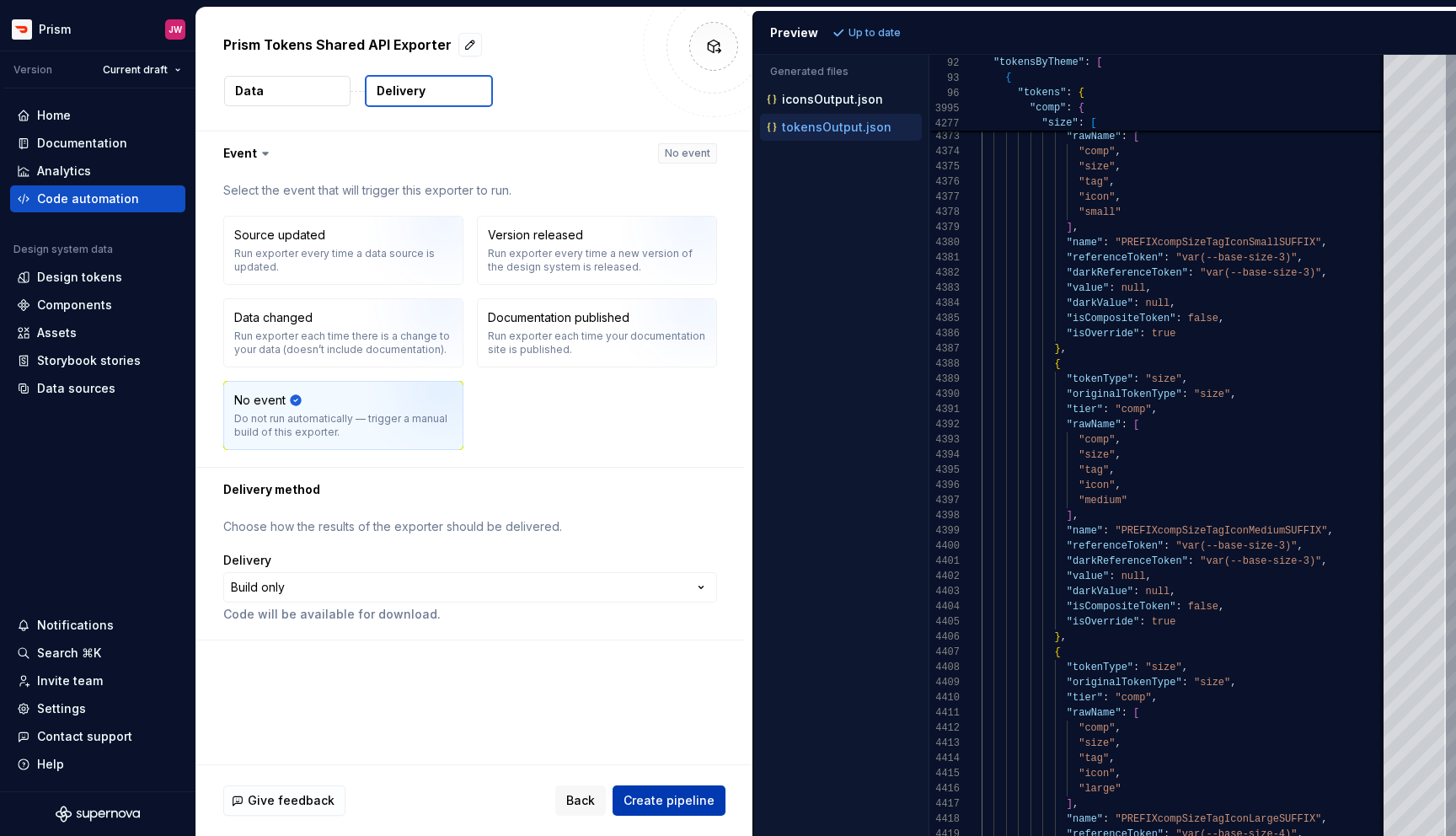
click at [660, 800] on span "Create pipeline" at bounding box center [669, 800] width 91 height 17
click at [572, 642] on div "**********" at bounding box center [474, 447] width 556 height 633
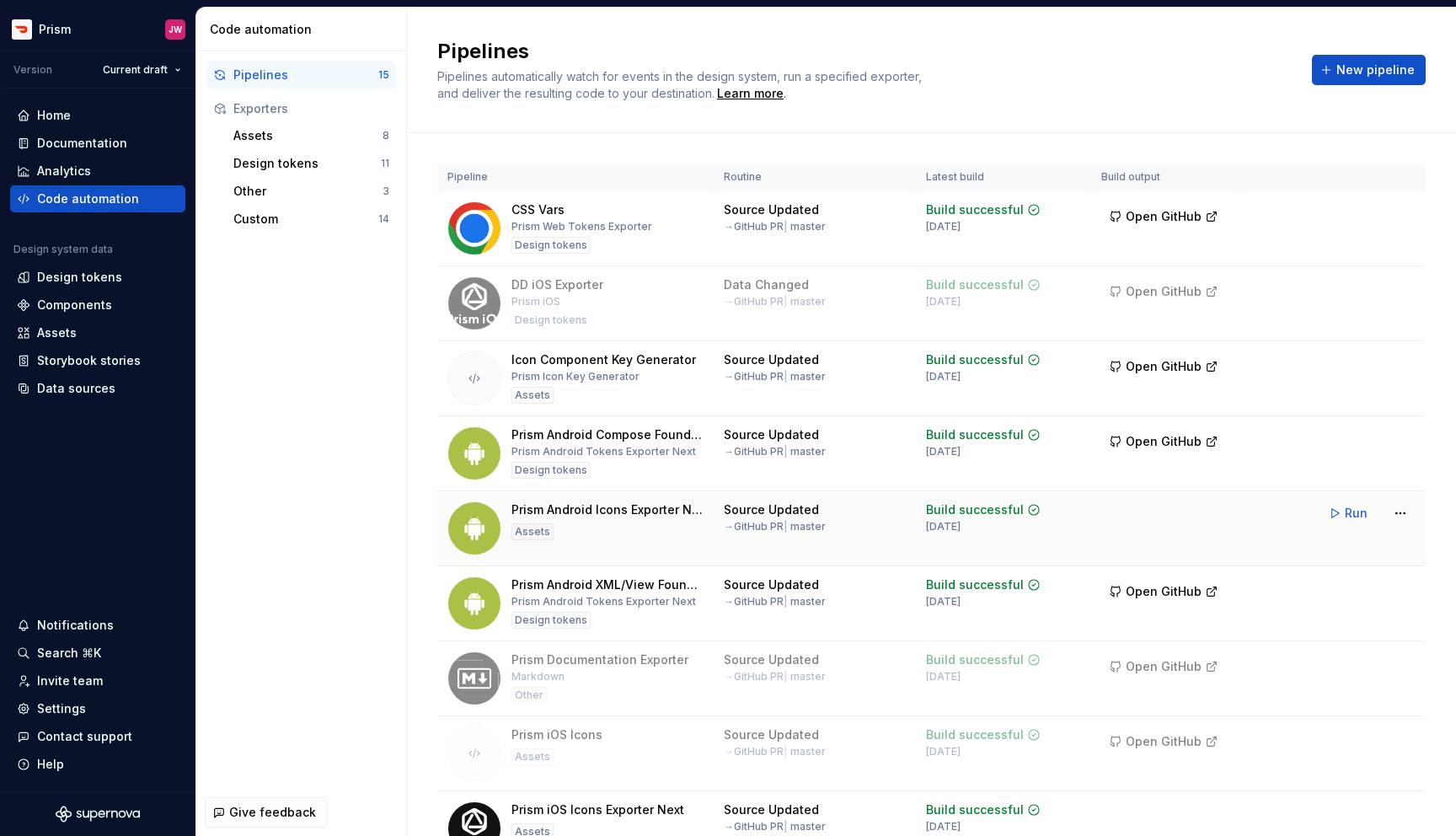
scroll to position [544, 0]
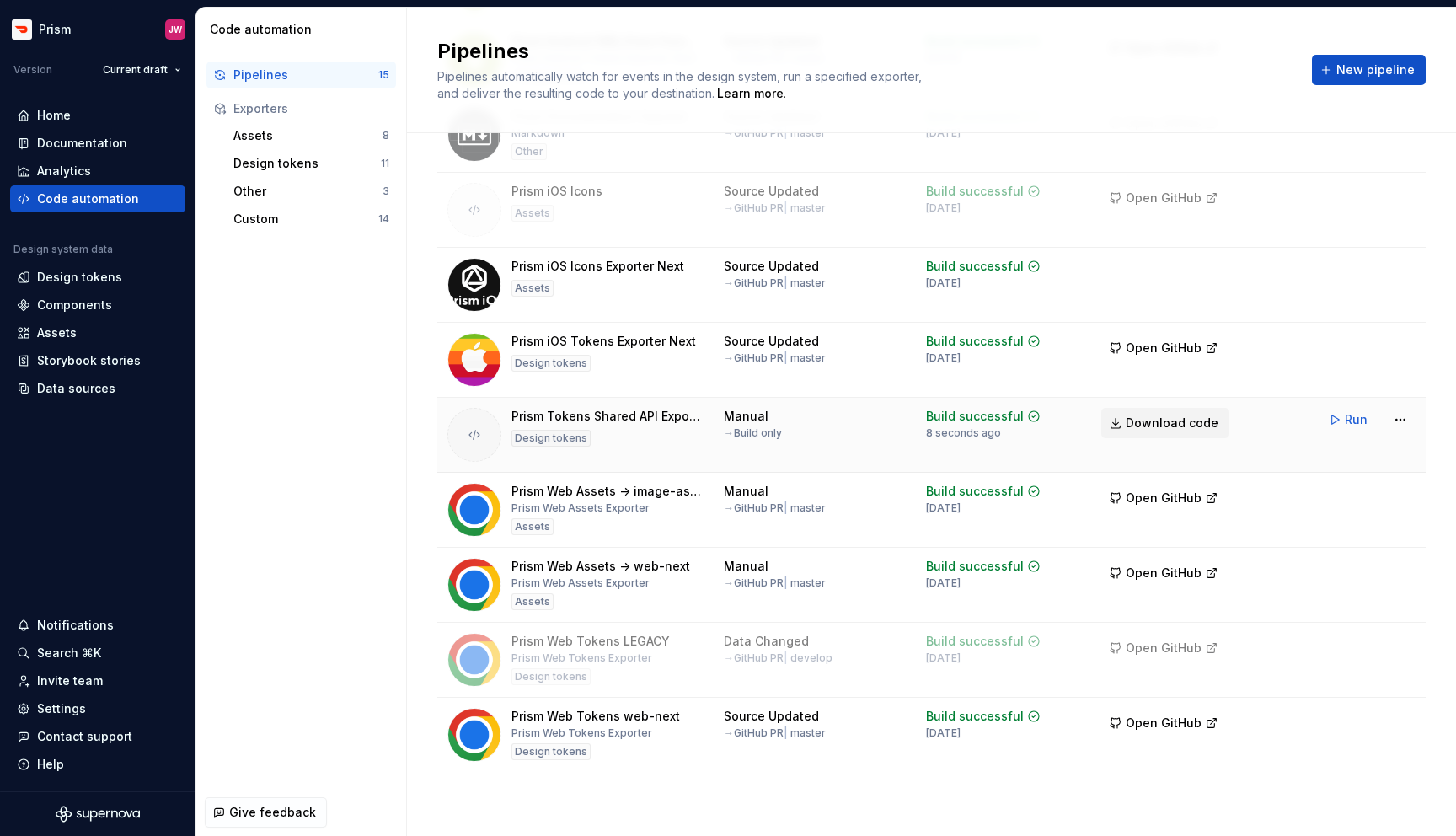
click at [1164, 420] on span "Download code" at bounding box center [1172, 422] width 93 height 17
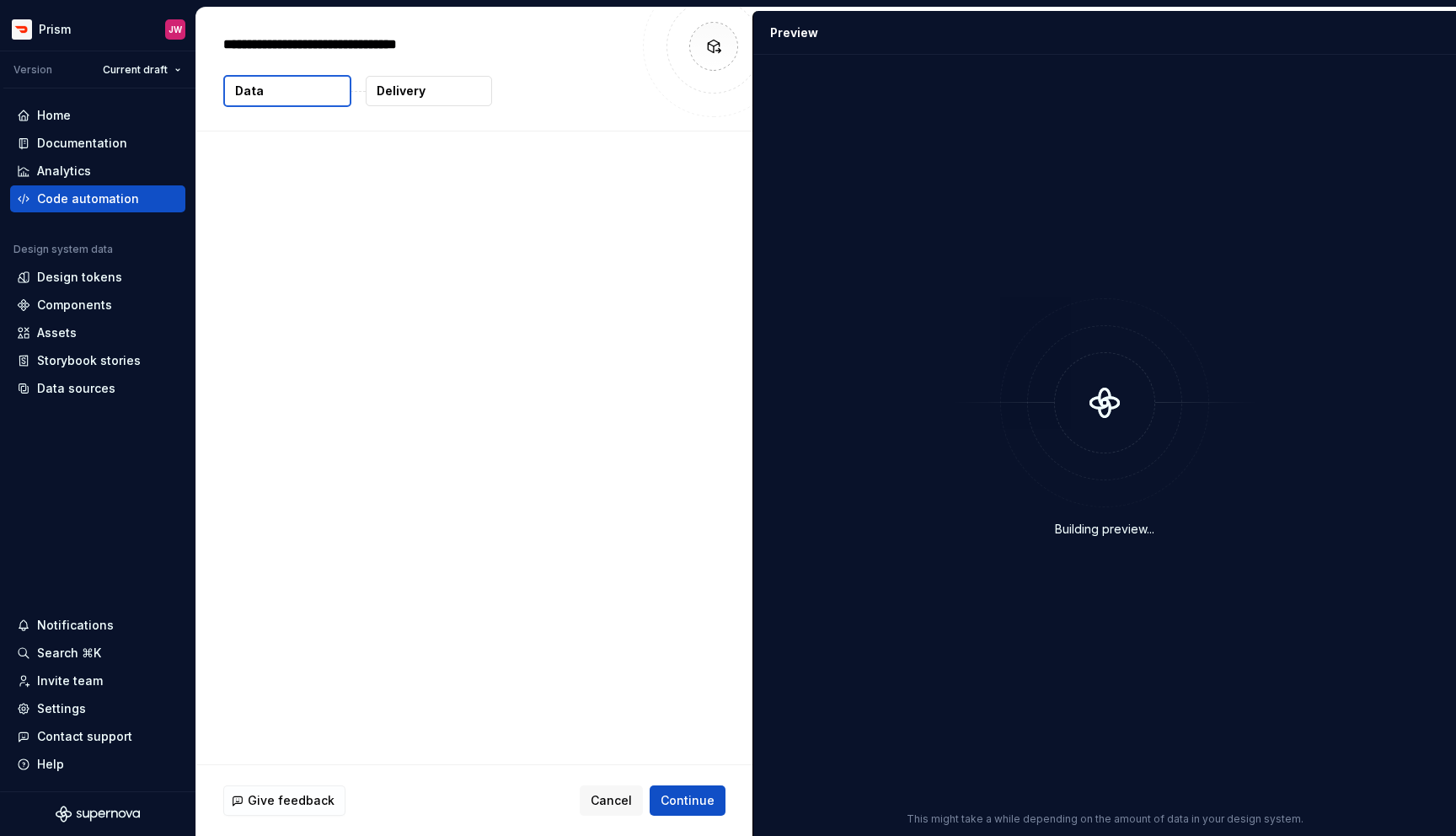
type textarea "*"
